Goal: Transaction & Acquisition: Book appointment/travel/reservation

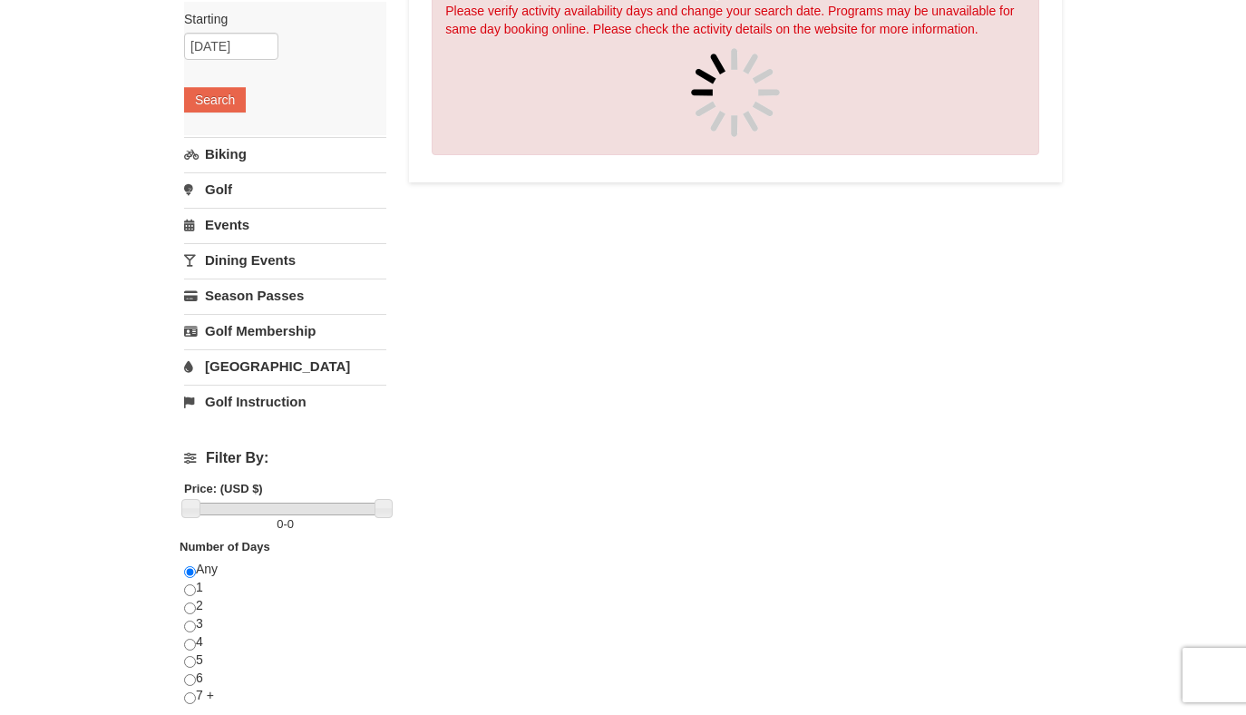
scroll to position [222, 0]
